Goal: Task Accomplishment & Management: Manage account settings

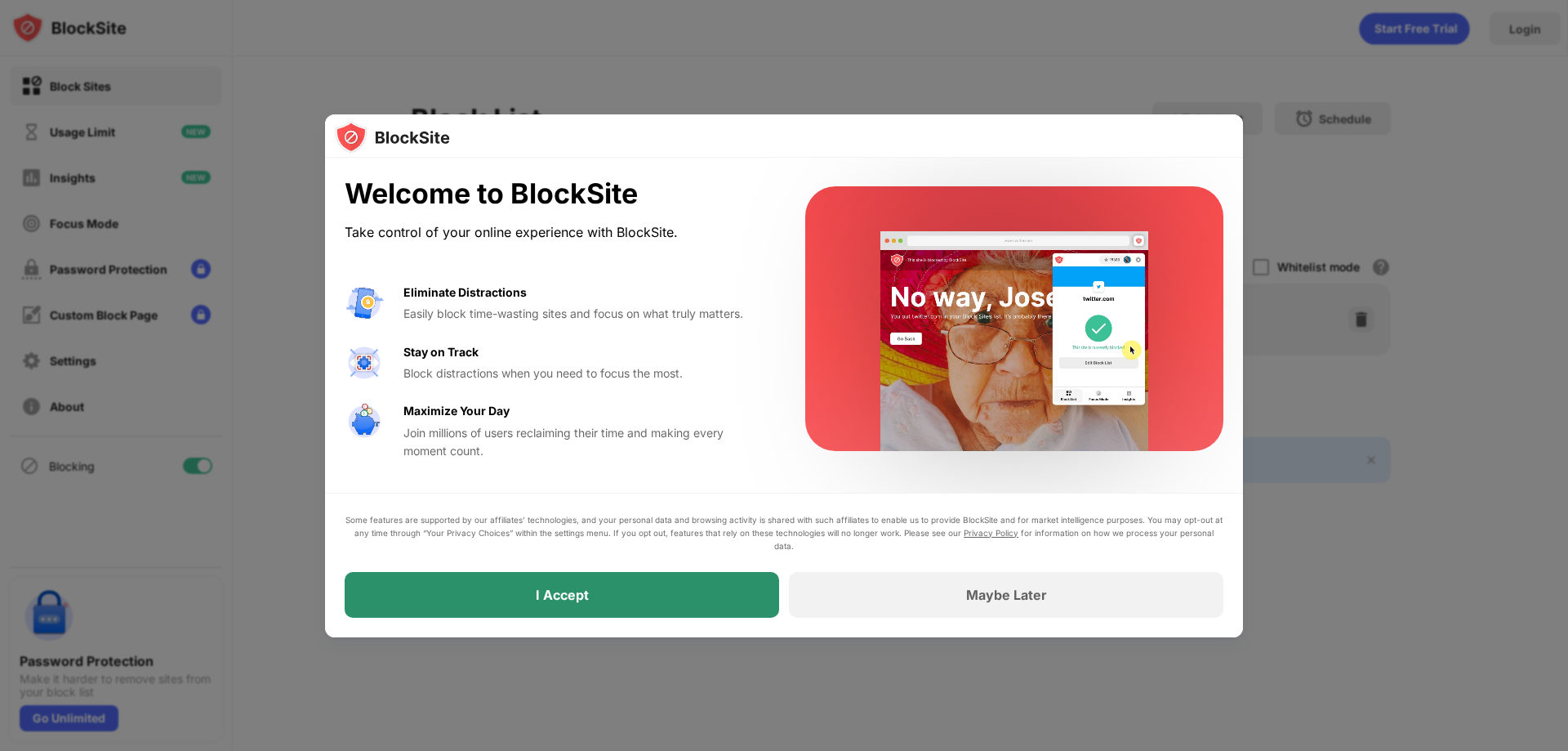
click at [597, 588] on div "I Accept" at bounding box center [562, 594] width 434 height 46
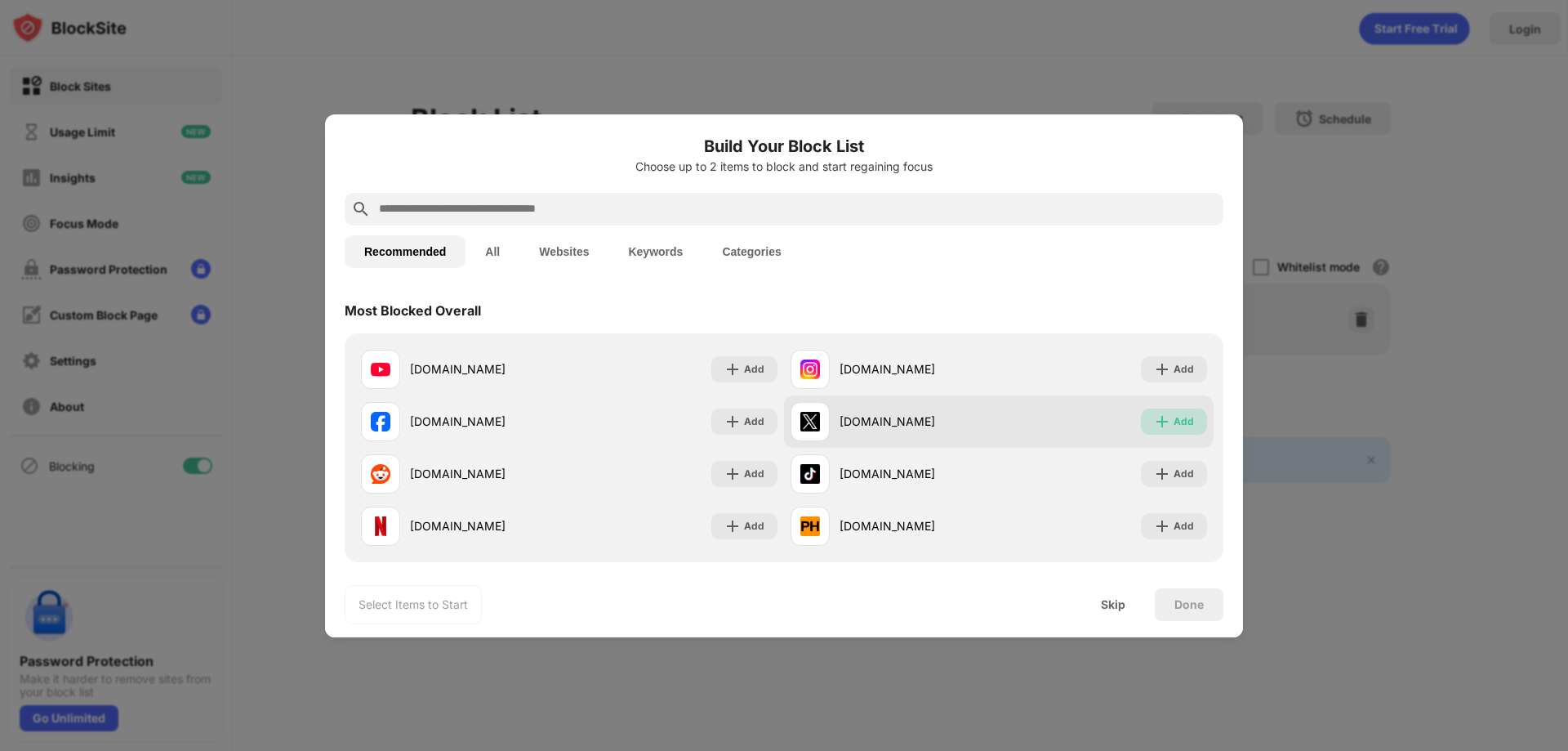
click at [1173, 423] on div "Add" at bounding box center [1183, 421] width 20 height 16
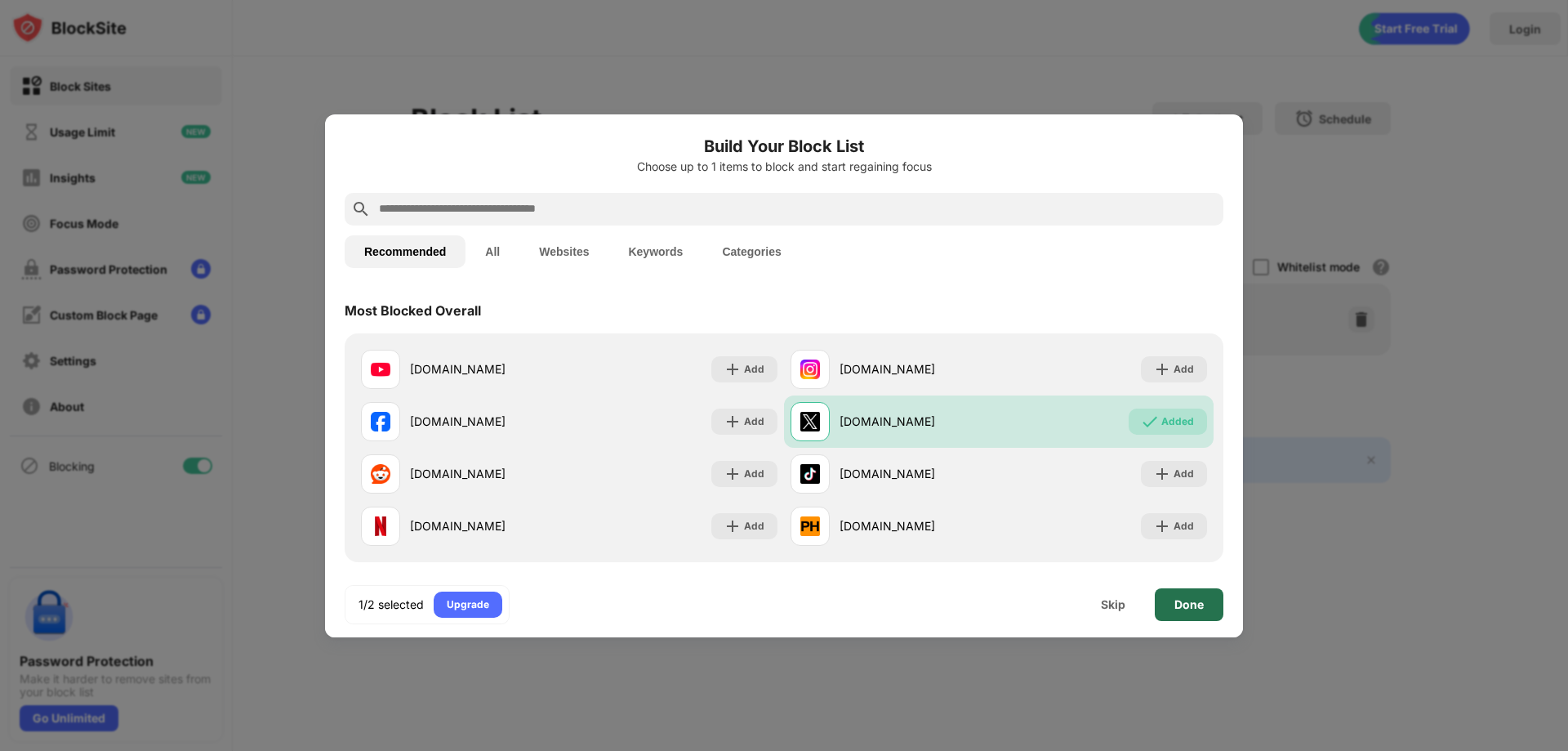
click at [1200, 606] on div "Done" at bounding box center [1189, 605] width 30 height 13
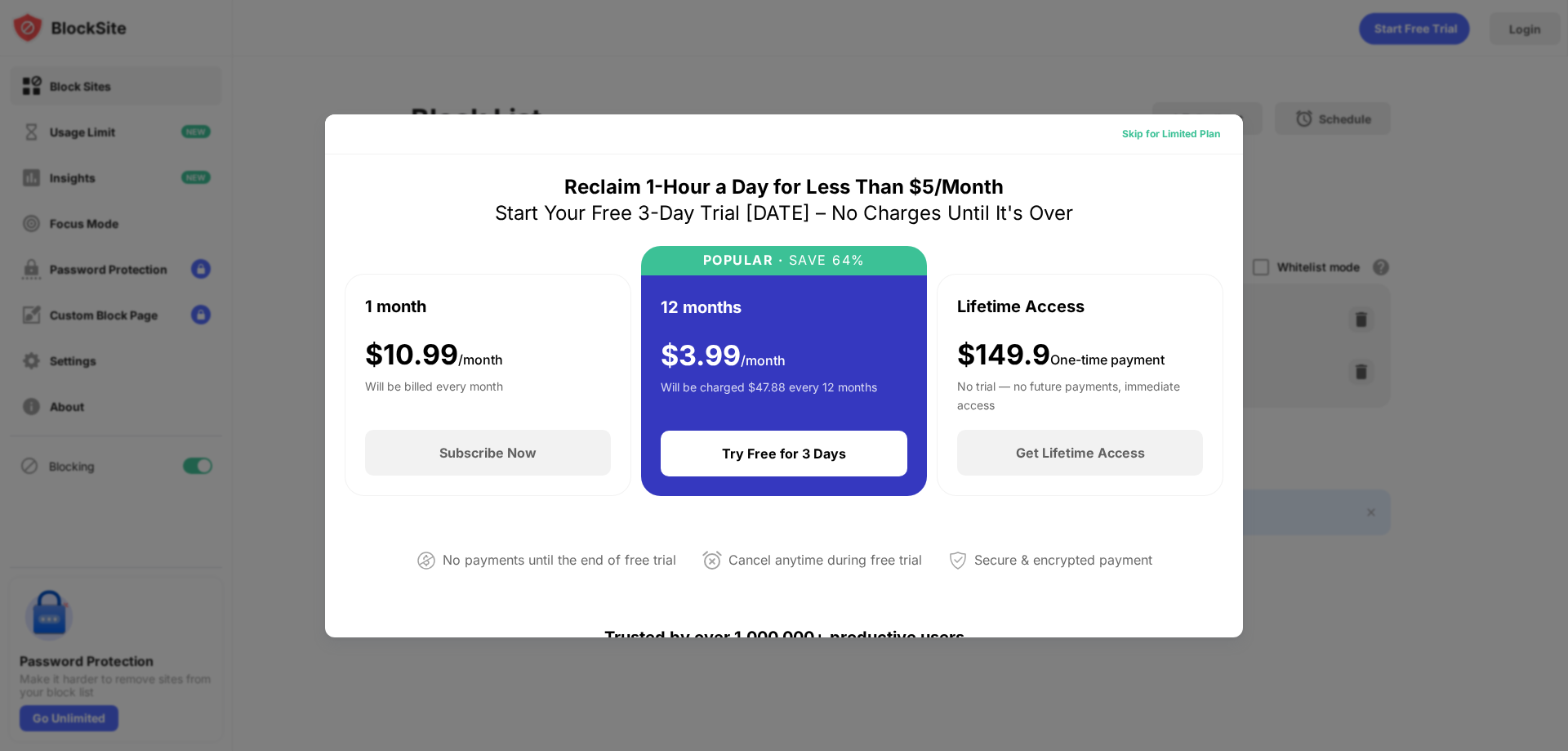
click at [1171, 137] on div "Skip for Limited Plan" at bounding box center [1171, 133] width 98 height 16
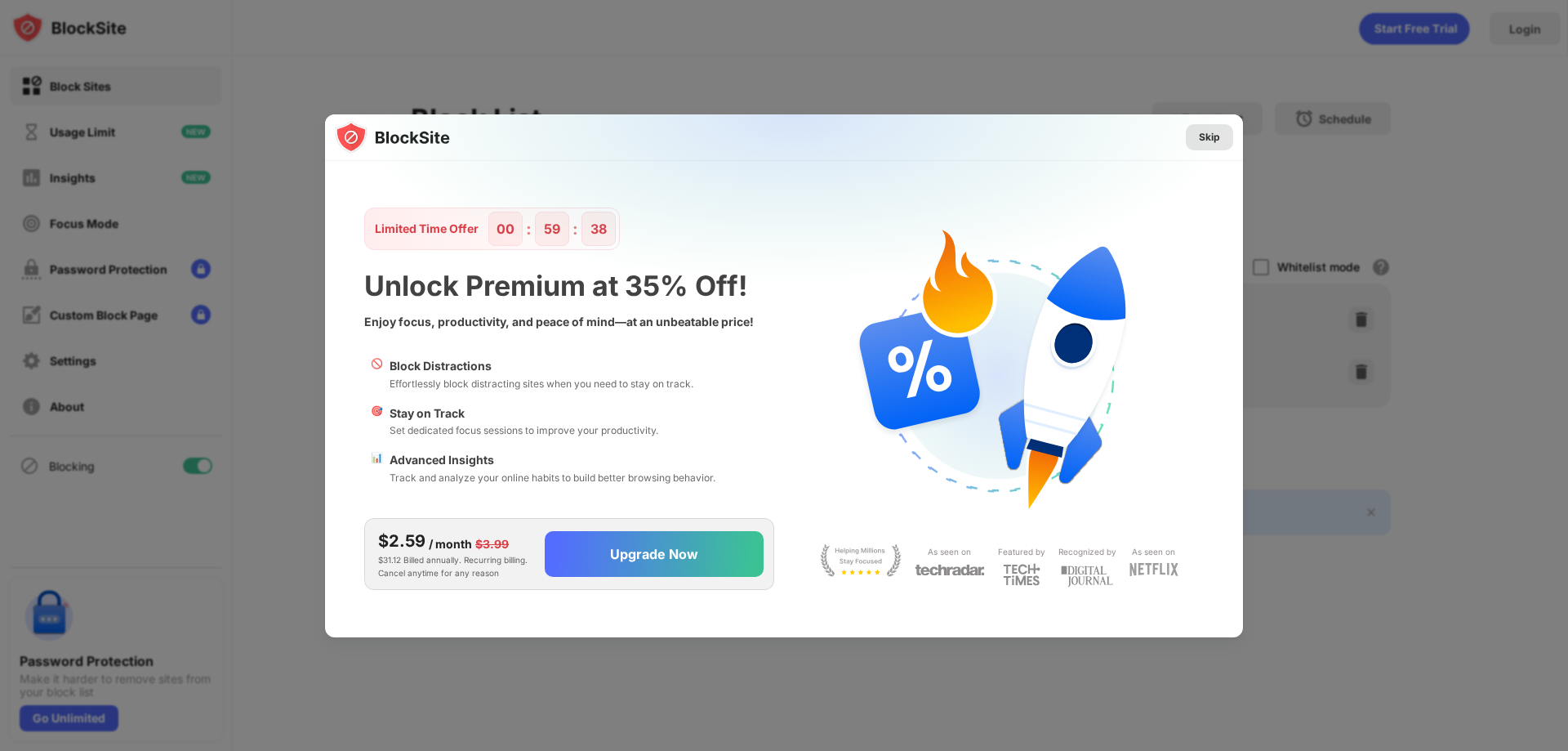
click at [1204, 138] on div "Skip" at bounding box center [1210, 136] width 21 height 16
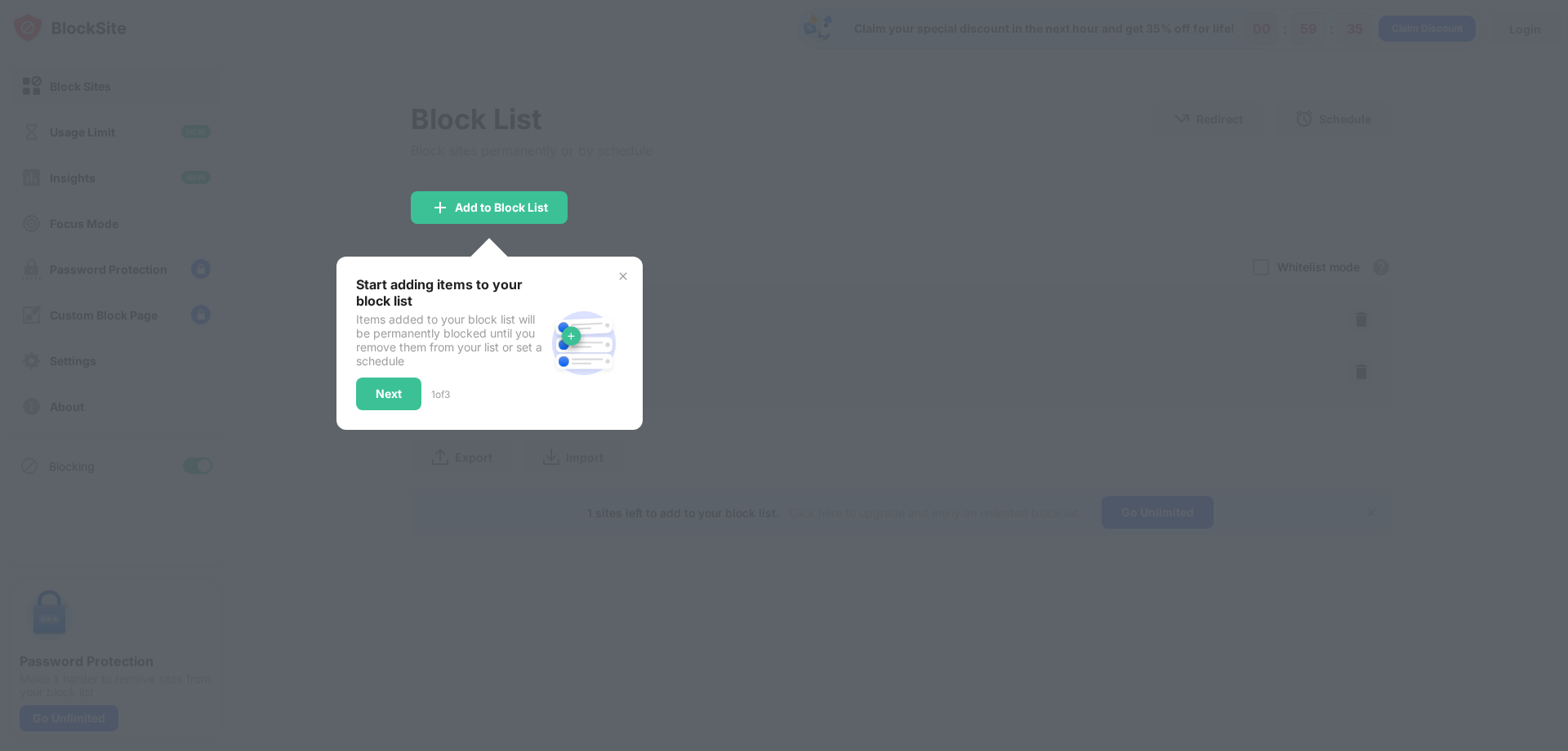
click at [619, 276] on img at bounding box center [623, 277] width 13 height 13
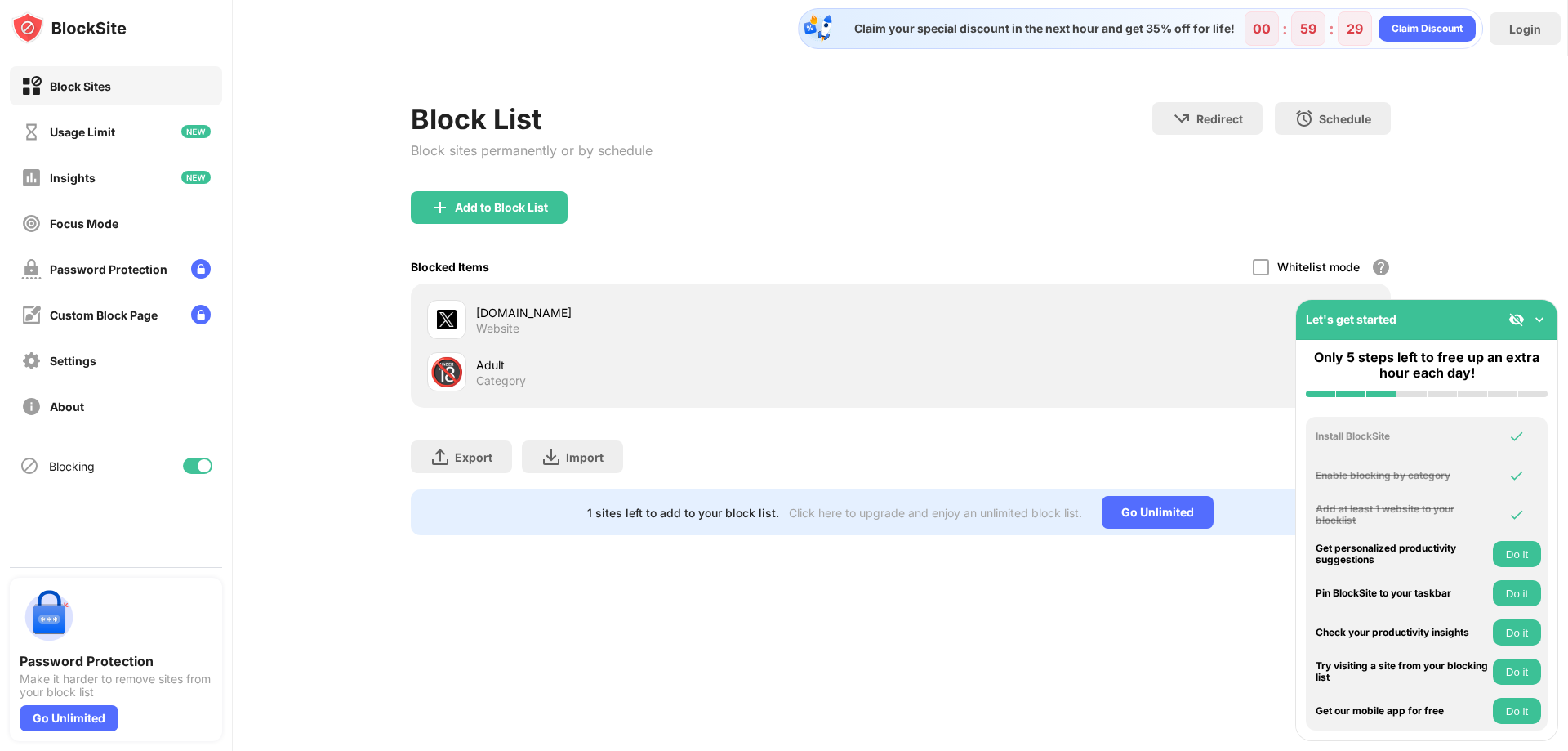
click at [1542, 319] on img at bounding box center [1539, 319] width 16 height 16
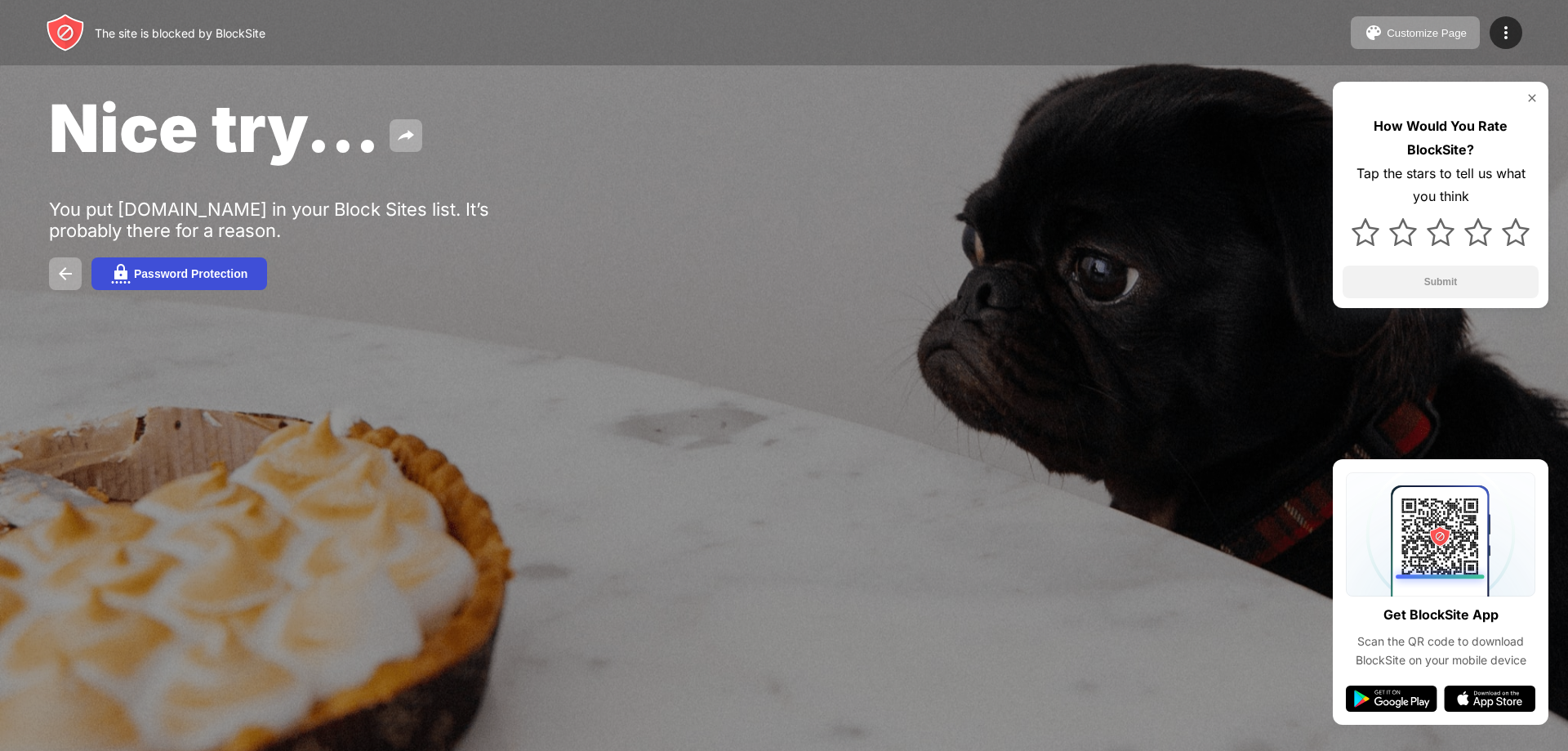
click at [205, 282] on button "Password Protection" at bounding box center [179, 274] width 176 height 33
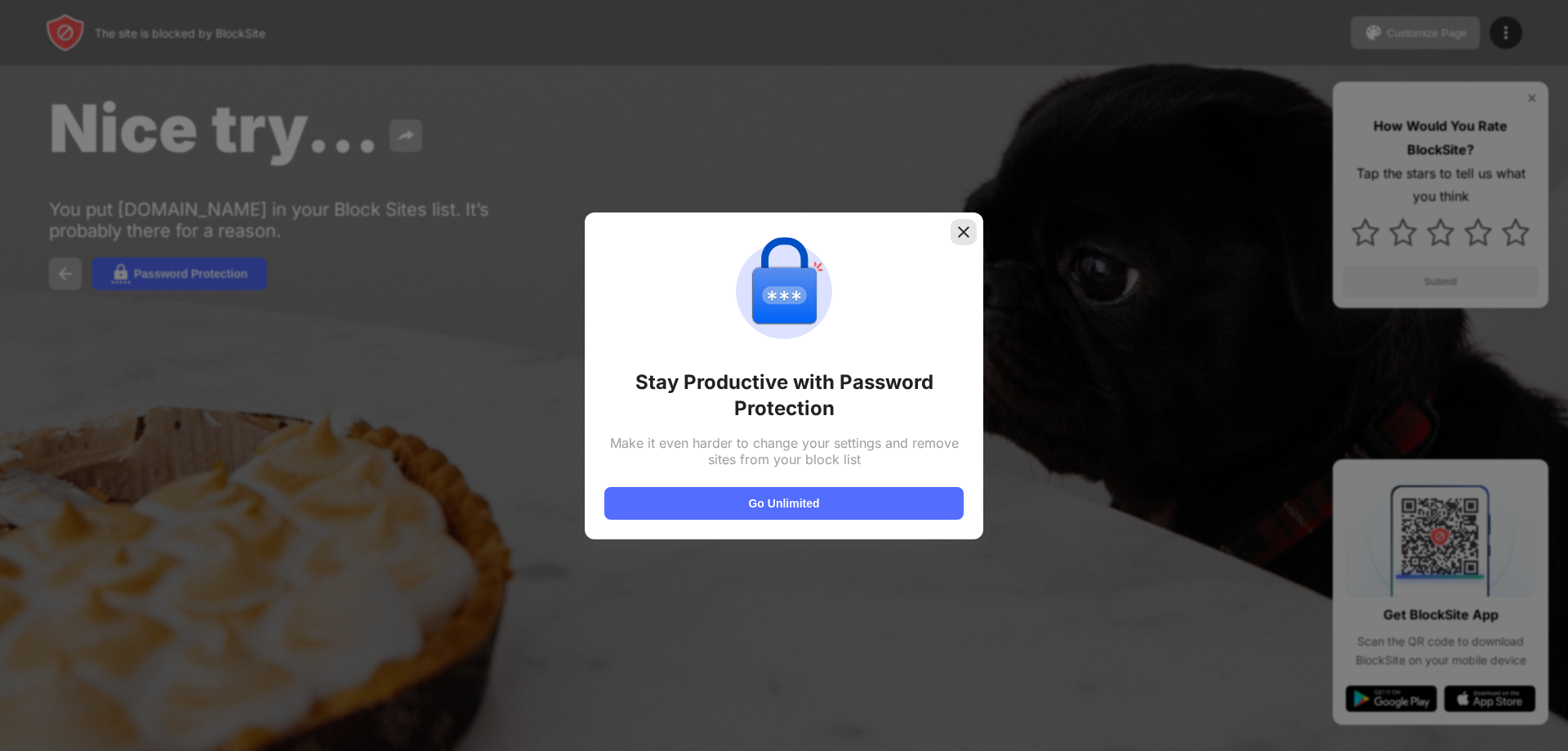
click at [965, 232] on img at bounding box center [963, 231] width 16 height 16
